Goal: Task Accomplishment & Management: Manage account settings

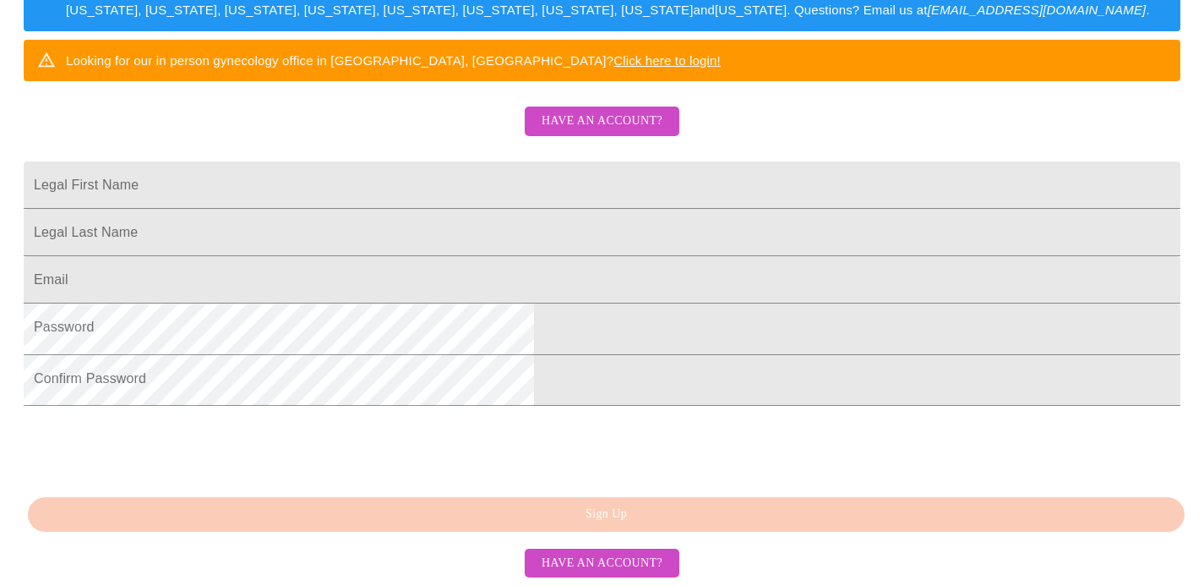
scroll to position [339, 0]
click at [624, 132] on span "Have an account?" at bounding box center [602, 121] width 121 height 21
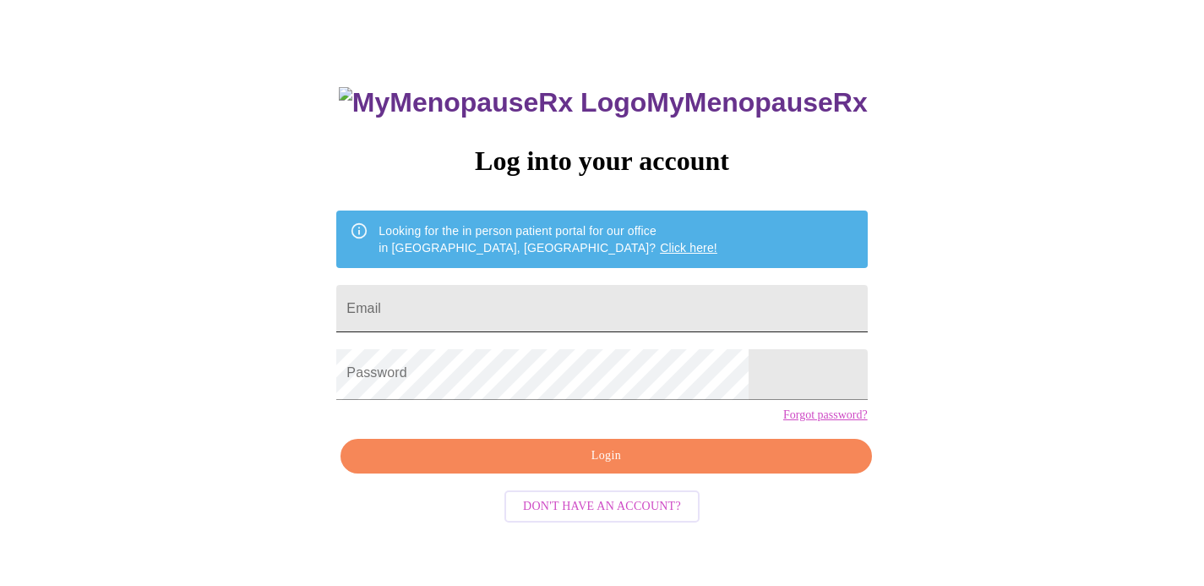
click at [741, 313] on input "Email" at bounding box center [601, 308] width 531 height 47
type input "[EMAIL_ADDRESS][DOMAIN_NAME]"
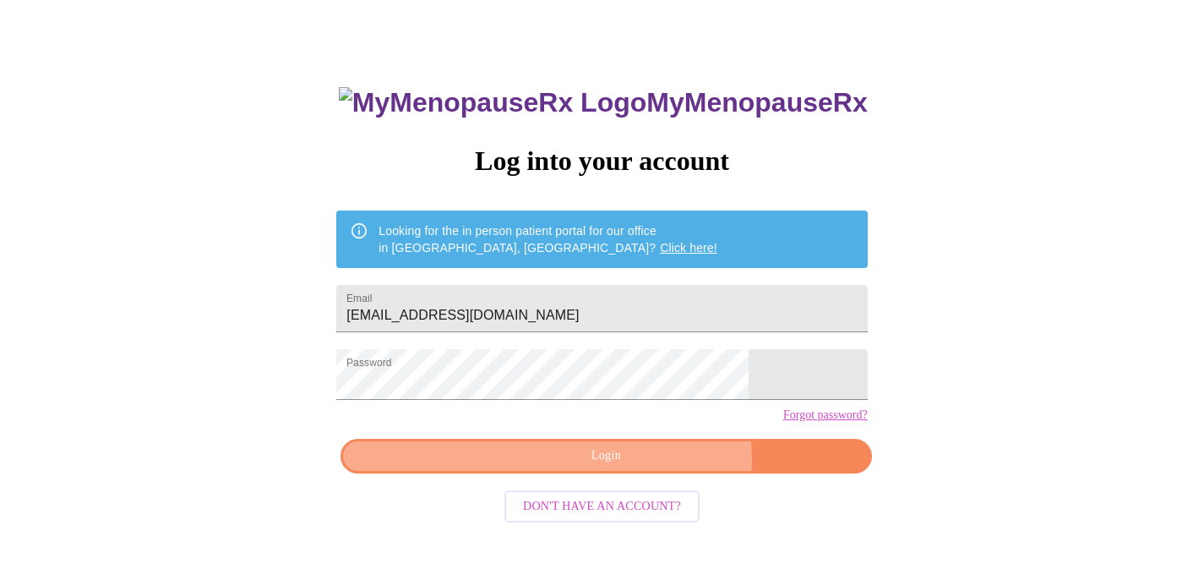
click at [591, 466] on span "Login" at bounding box center [606, 455] width 492 height 21
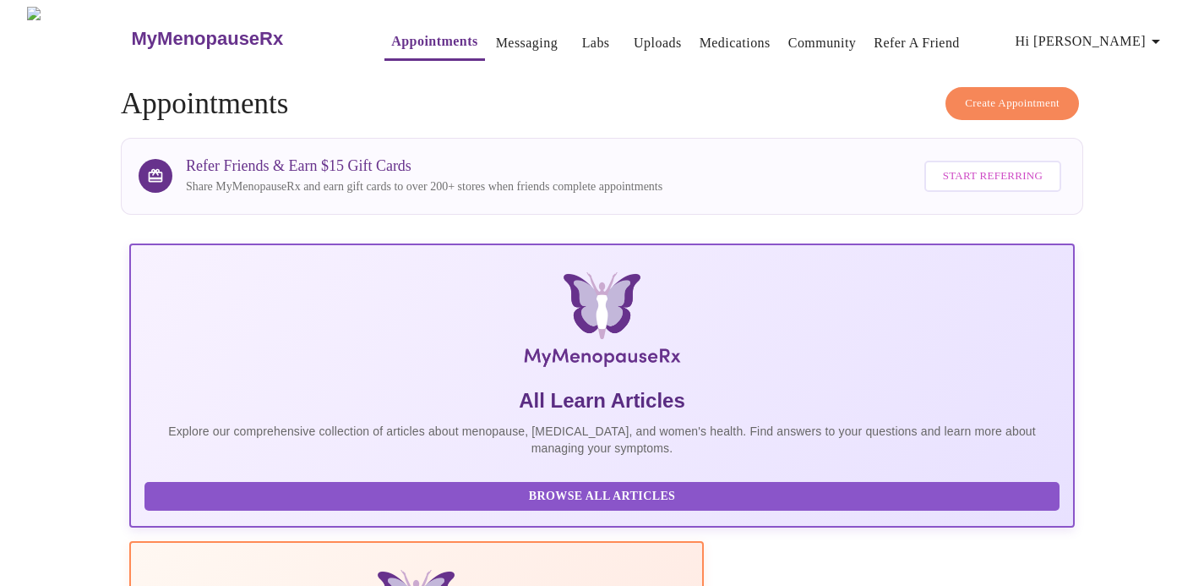
click at [943, 171] on span "Start Referring" at bounding box center [993, 175] width 100 height 19
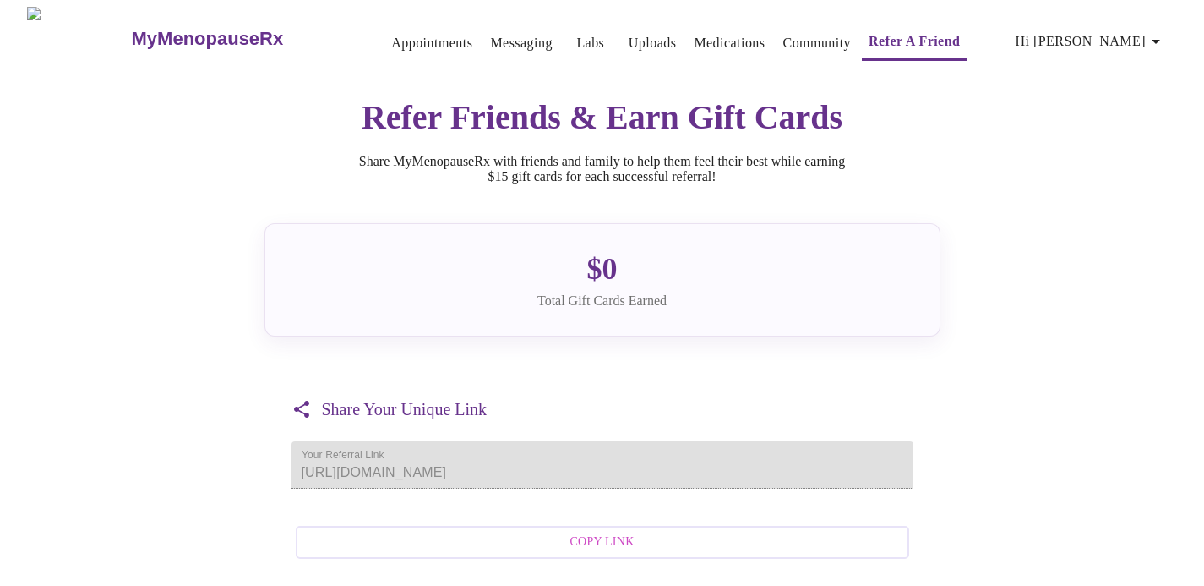
scroll to position [312, 0]
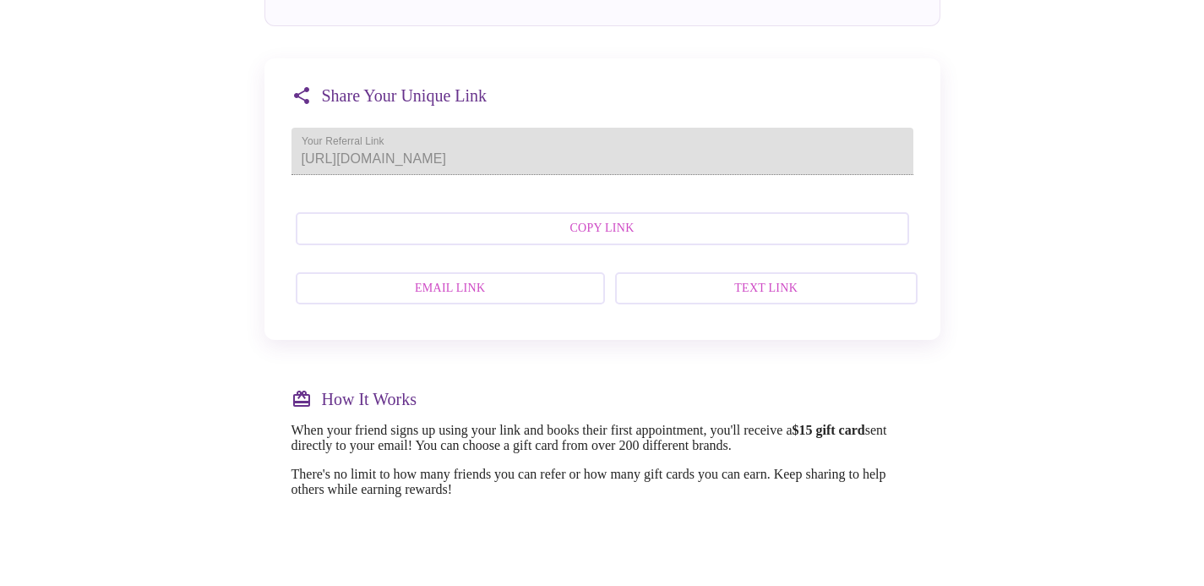
click at [442, 299] on span "Email Link" at bounding box center [450, 288] width 272 height 21
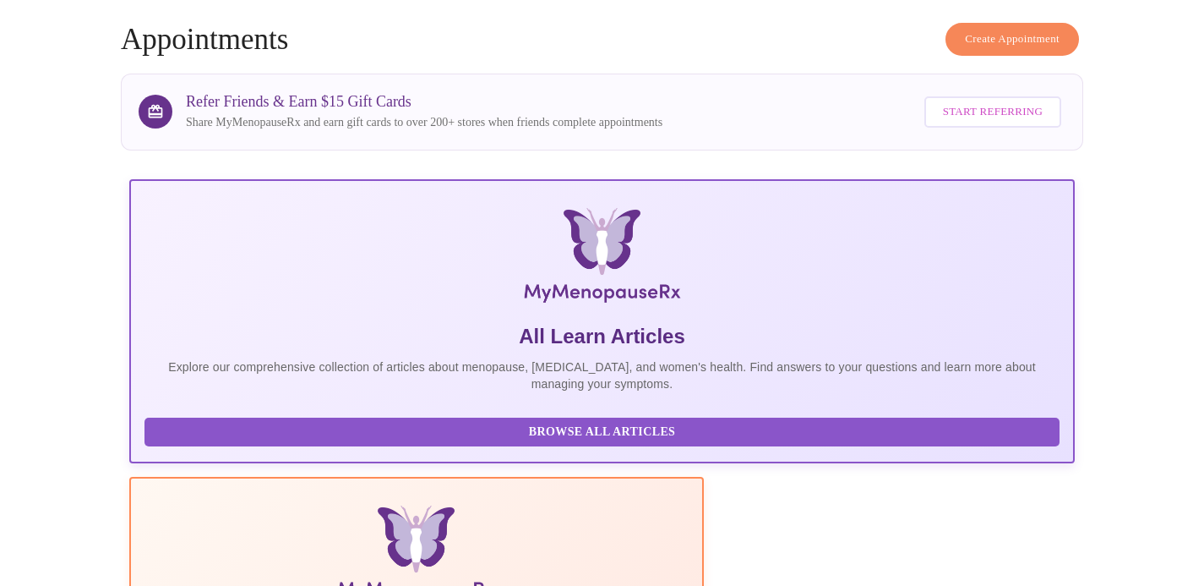
scroll to position [142, 0]
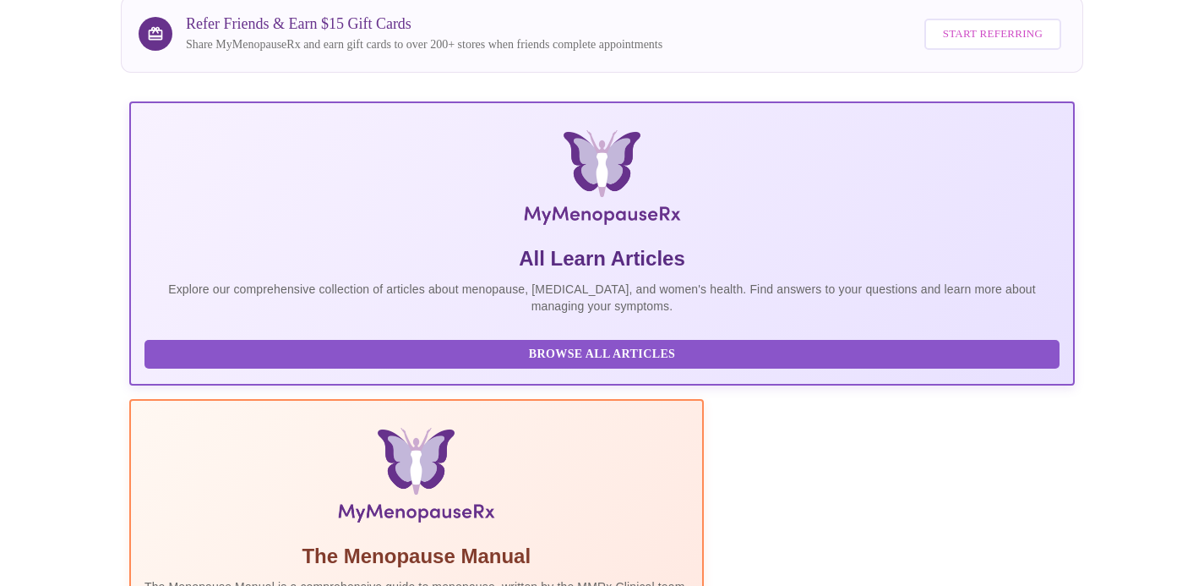
click at [288, 365] on span "Browse All Articles" at bounding box center [601, 354] width 881 height 21
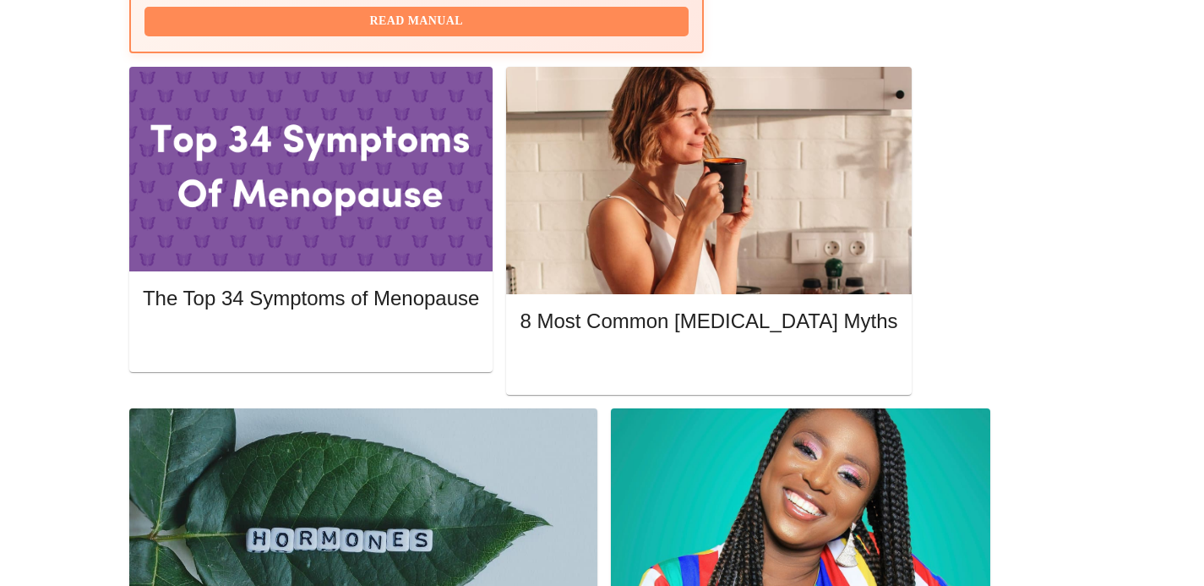
scroll to position [757, 0]
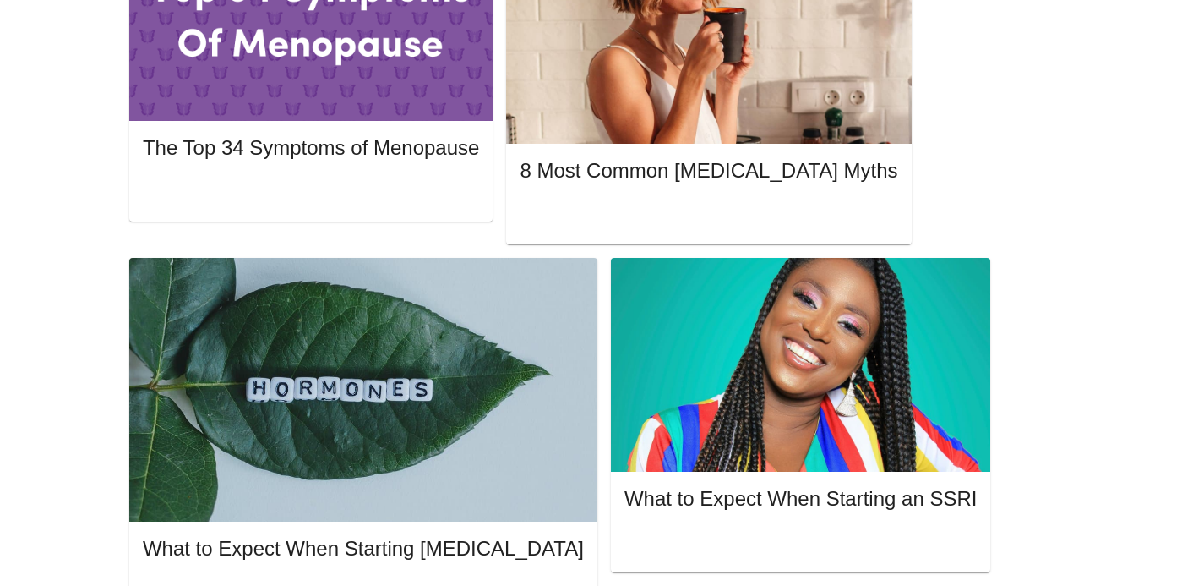
scroll to position [923, 0]
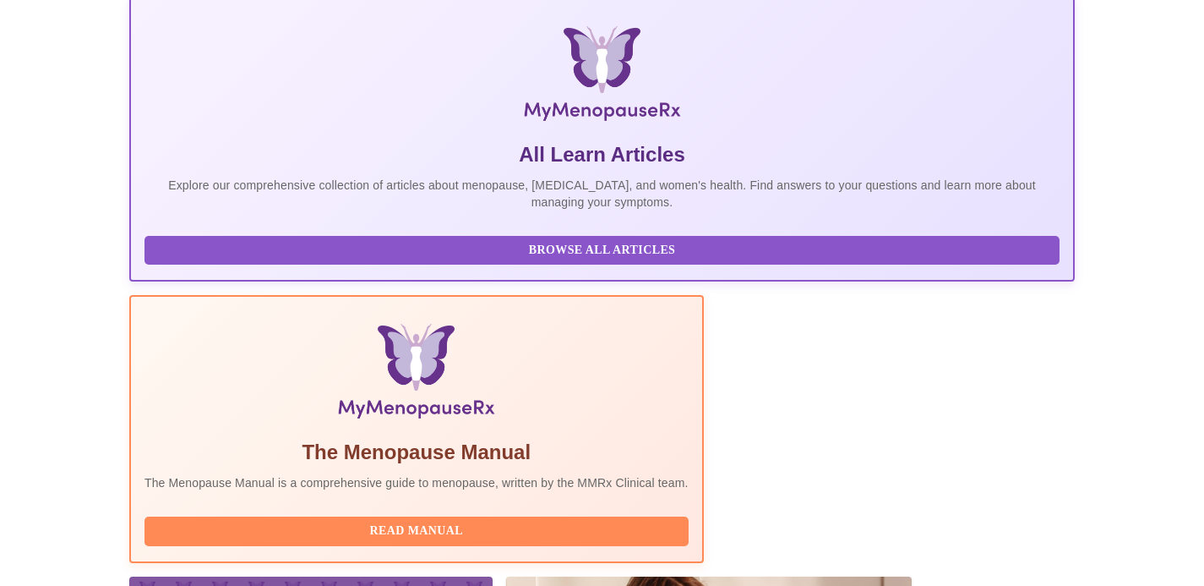
scroll to position [0, 0]
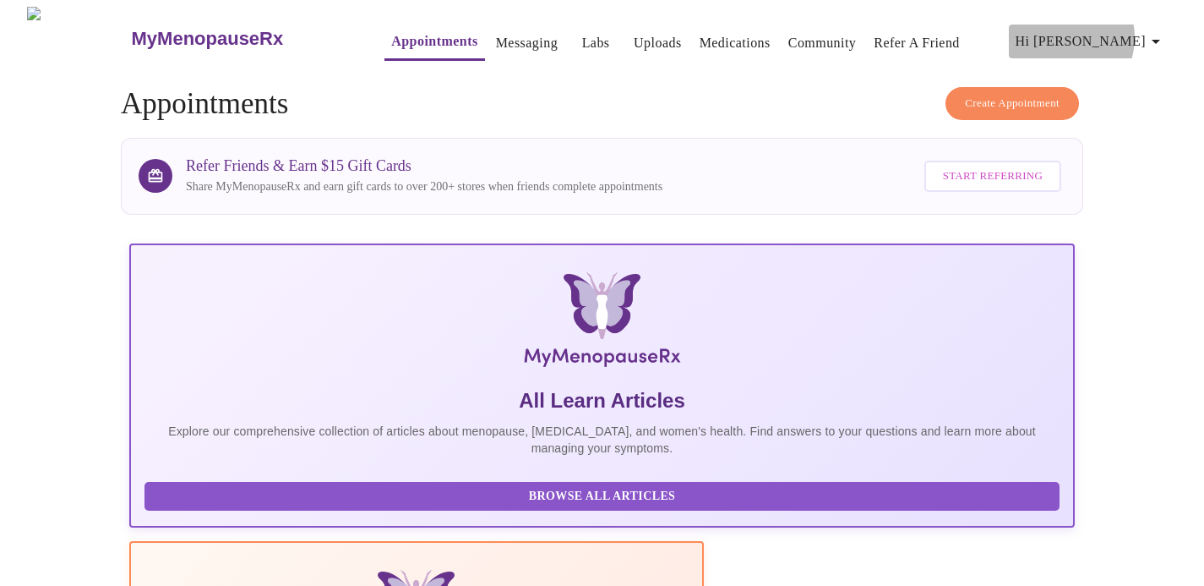
click at [1109, 30] on span "Hi [PERSON_NAME]" at bounding box center [1091, 42] width 150 height 24
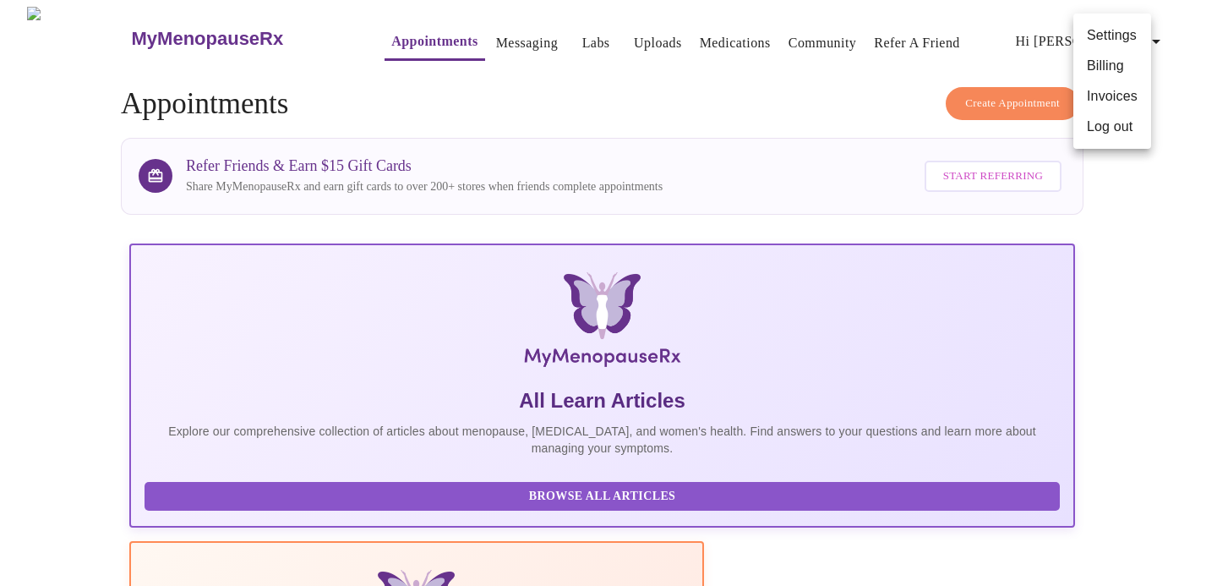
click at [1121, 142] on li "Log out" at bounding box center [1112, 127] width 78 height 30
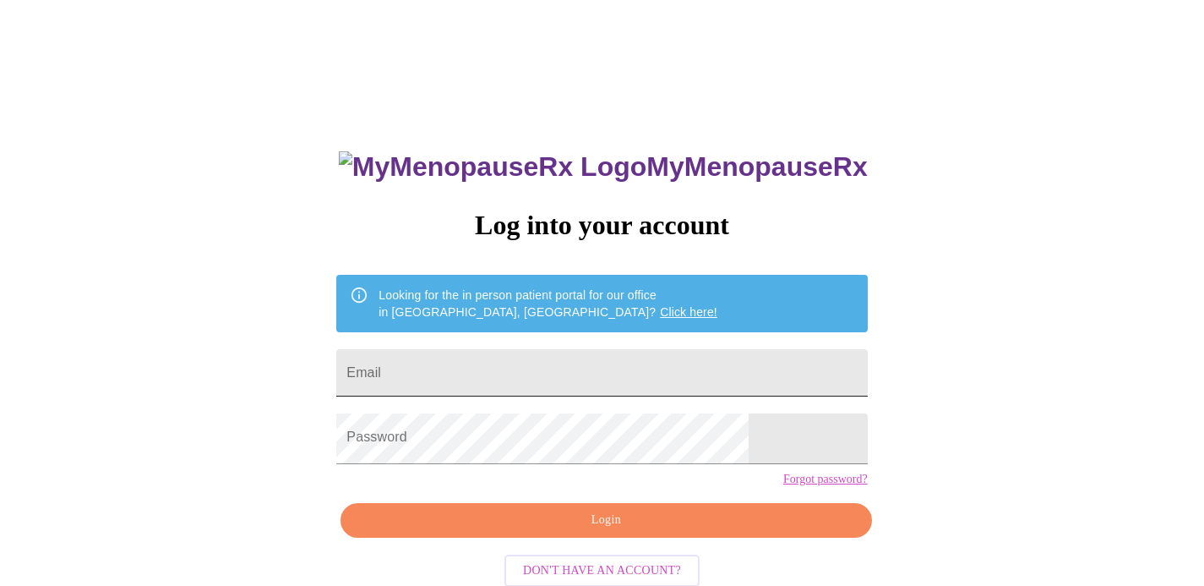
click at [601, 379] on input "Email" at bounding box center [601, 372] width 531 height 47
type input "[EMAIL_ADDRESS][DOMAIN_NAME]"
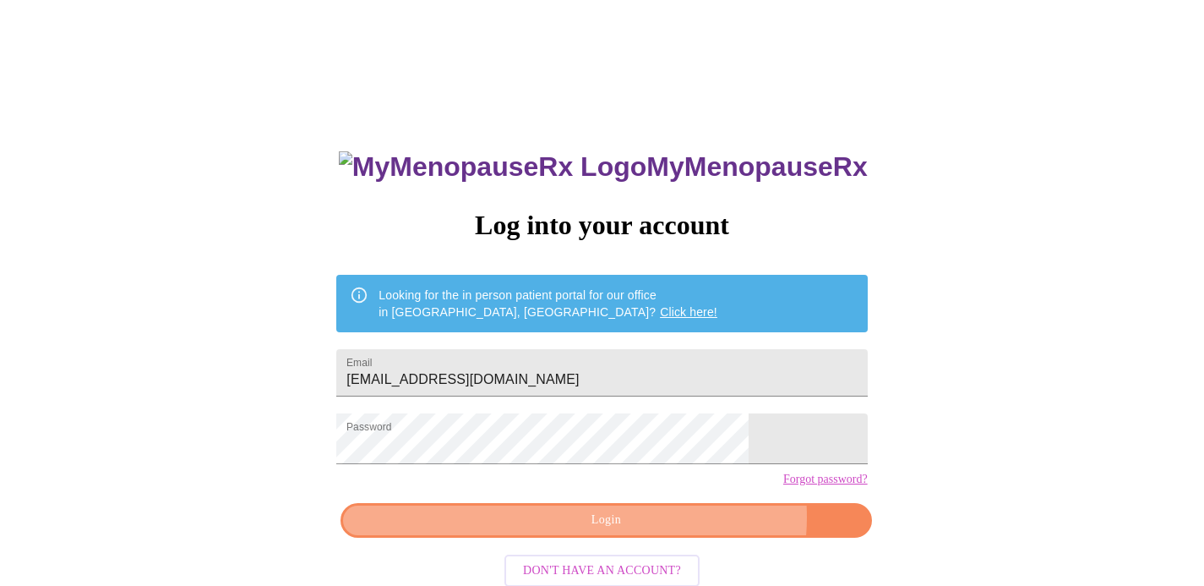
click at [634, 531] on span "Login" at bounding box center [606, 520] width 492 height 21
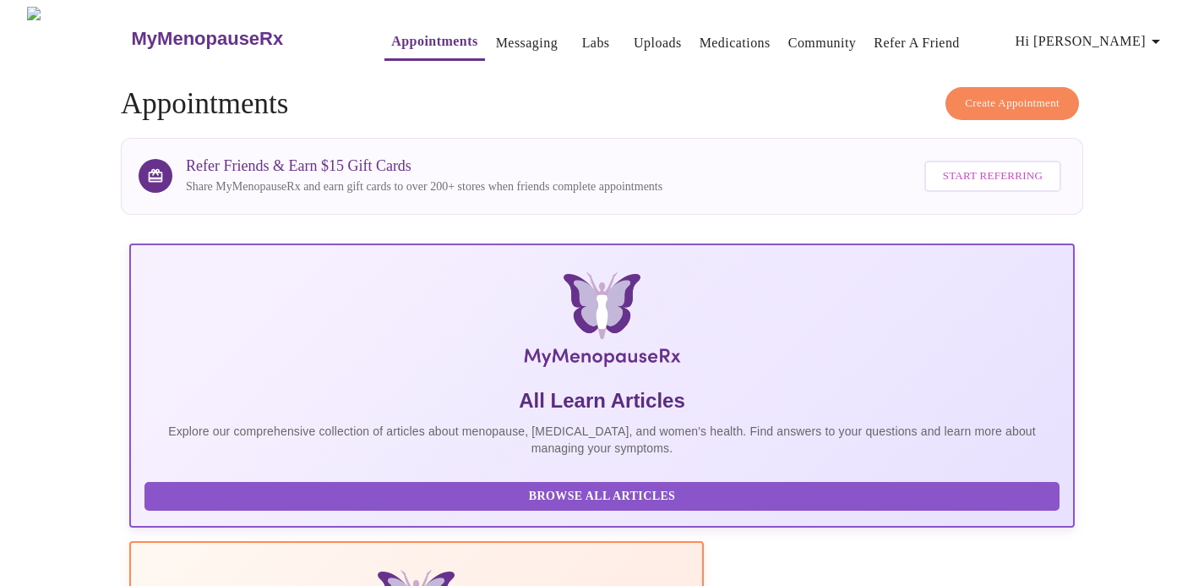
click at [1164, 31] on icon "button" at bounding box center [1156, 41] width 20 height 20
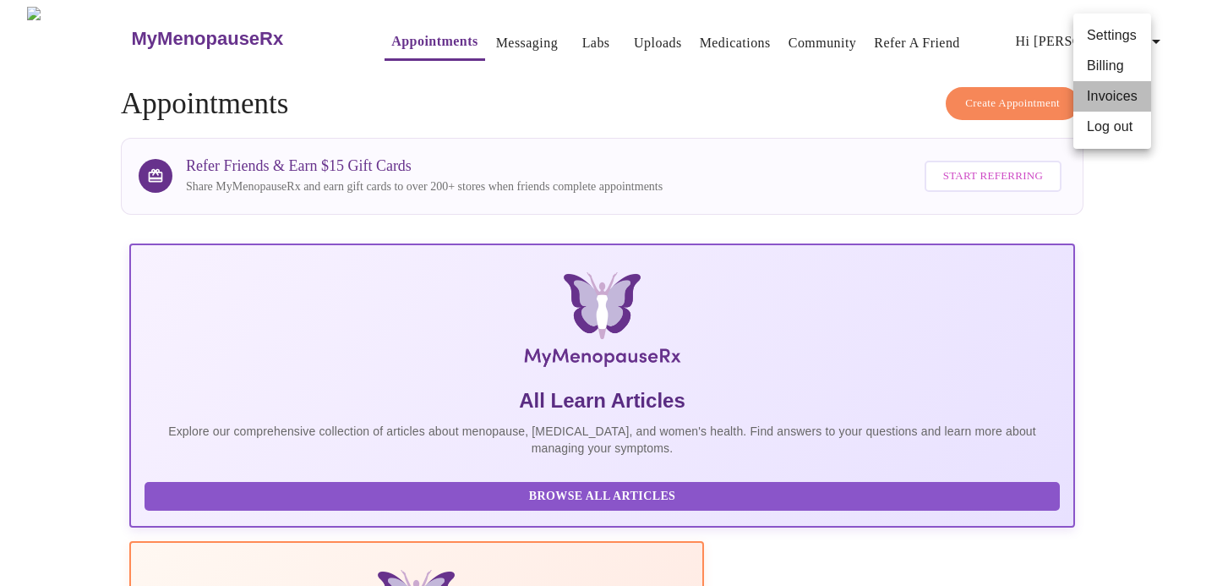
click at [1115, 106] on li "Invoices" at bounding box center [1112, 96] width 78 height 30
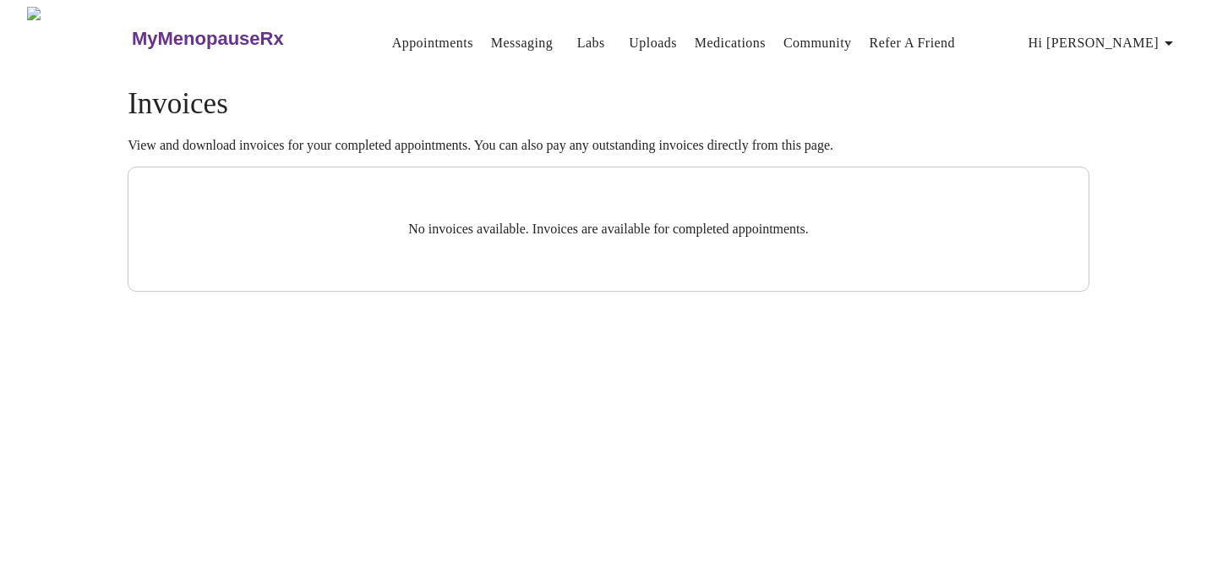
click at [1110, 26] on button "Hi [PERSON_NAME]" at bounding box center [1104, 43] width 164 height 34
click at [1116, 81] on li "Billing" at bounding box center [1125, 66] width 78 height 30
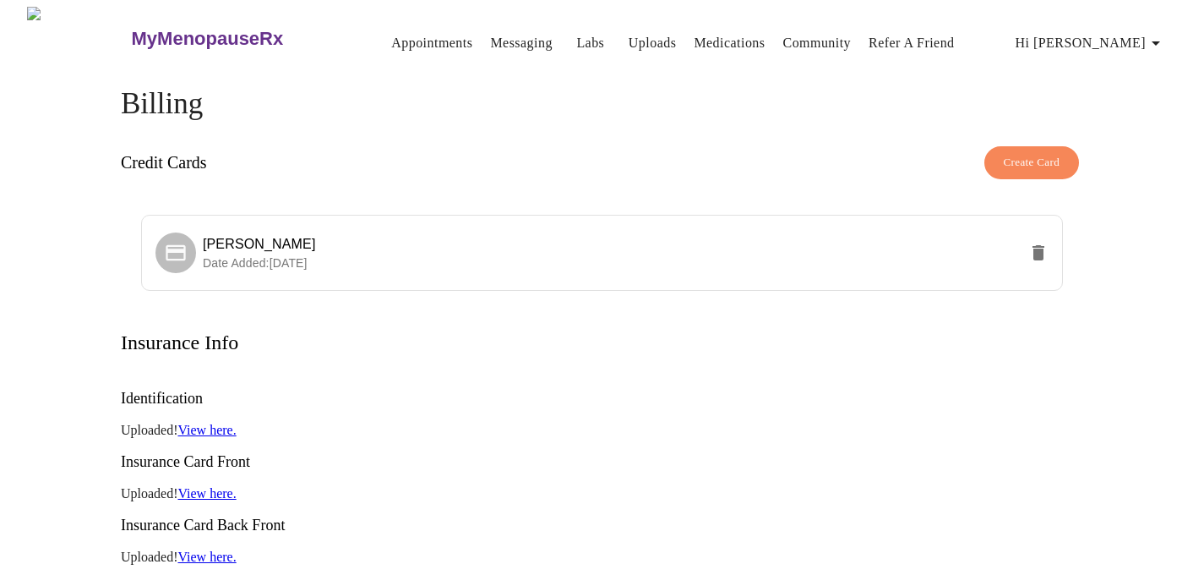
click at [1126, 33] on span "Hi [PERSON_NAME]" at bounding box center [1091, 43] width 150 height 24
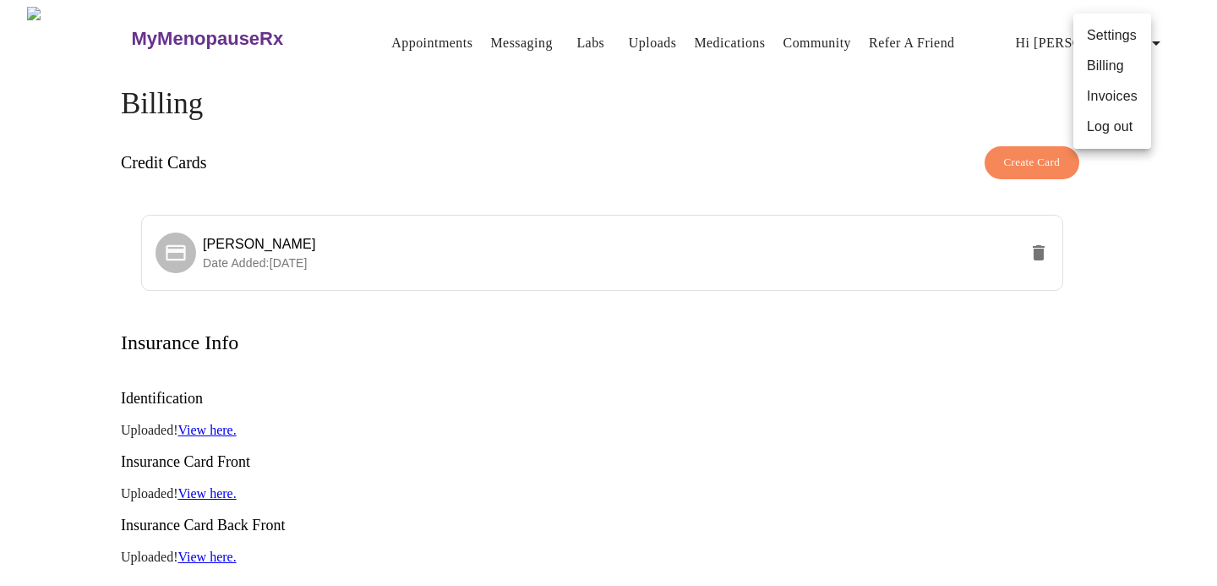
click at [1112, 142] on li "Log out" at bounding box center [1112, 127] width 78 height 30
